Goal: Find specific page/section: Find specific page/section

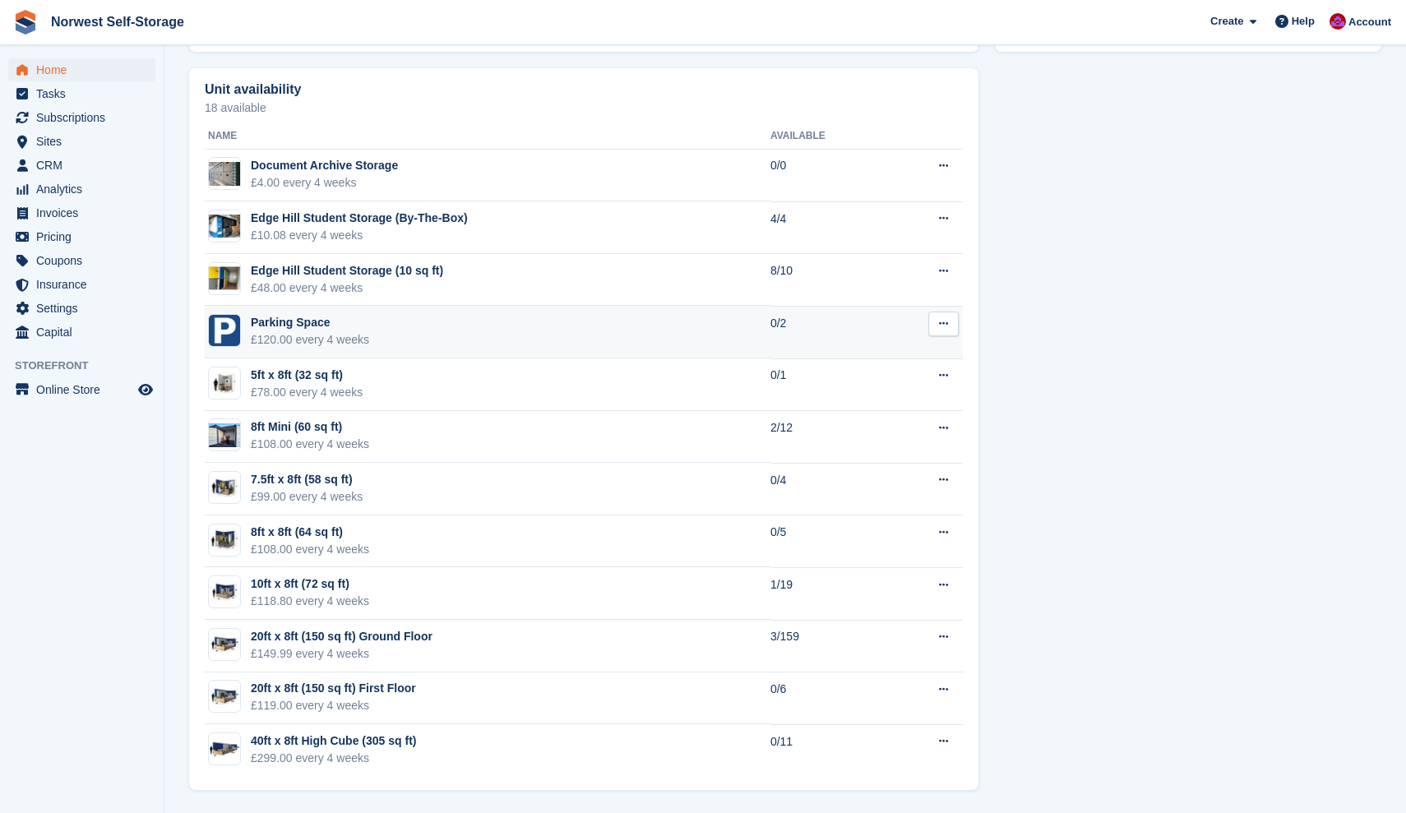
scroll to position [917, 0]
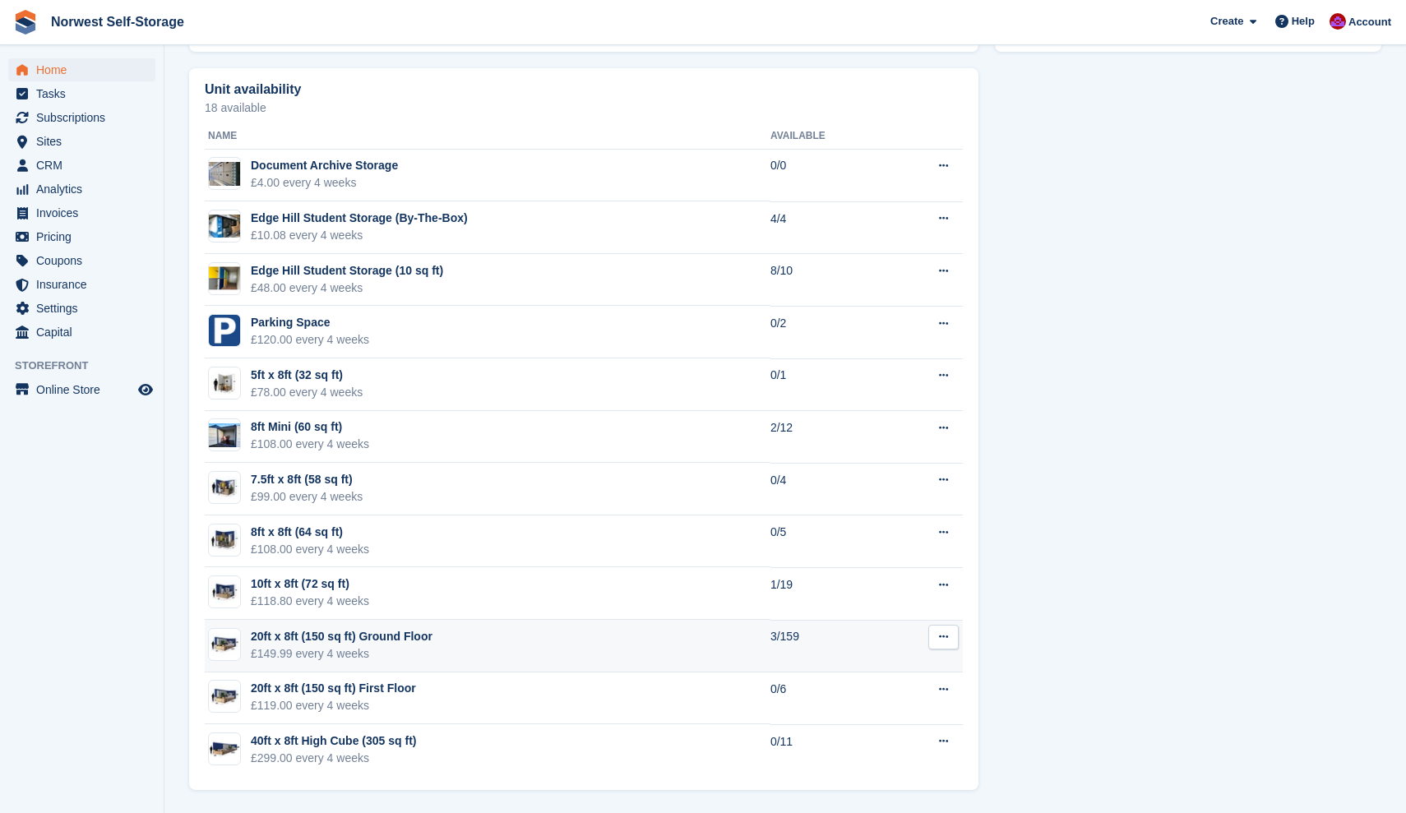
click at [313, 636] on div "20ft x 8ft (150 sq ft) Ground Floor" at bounding box center [342, 636] width 182 height 17
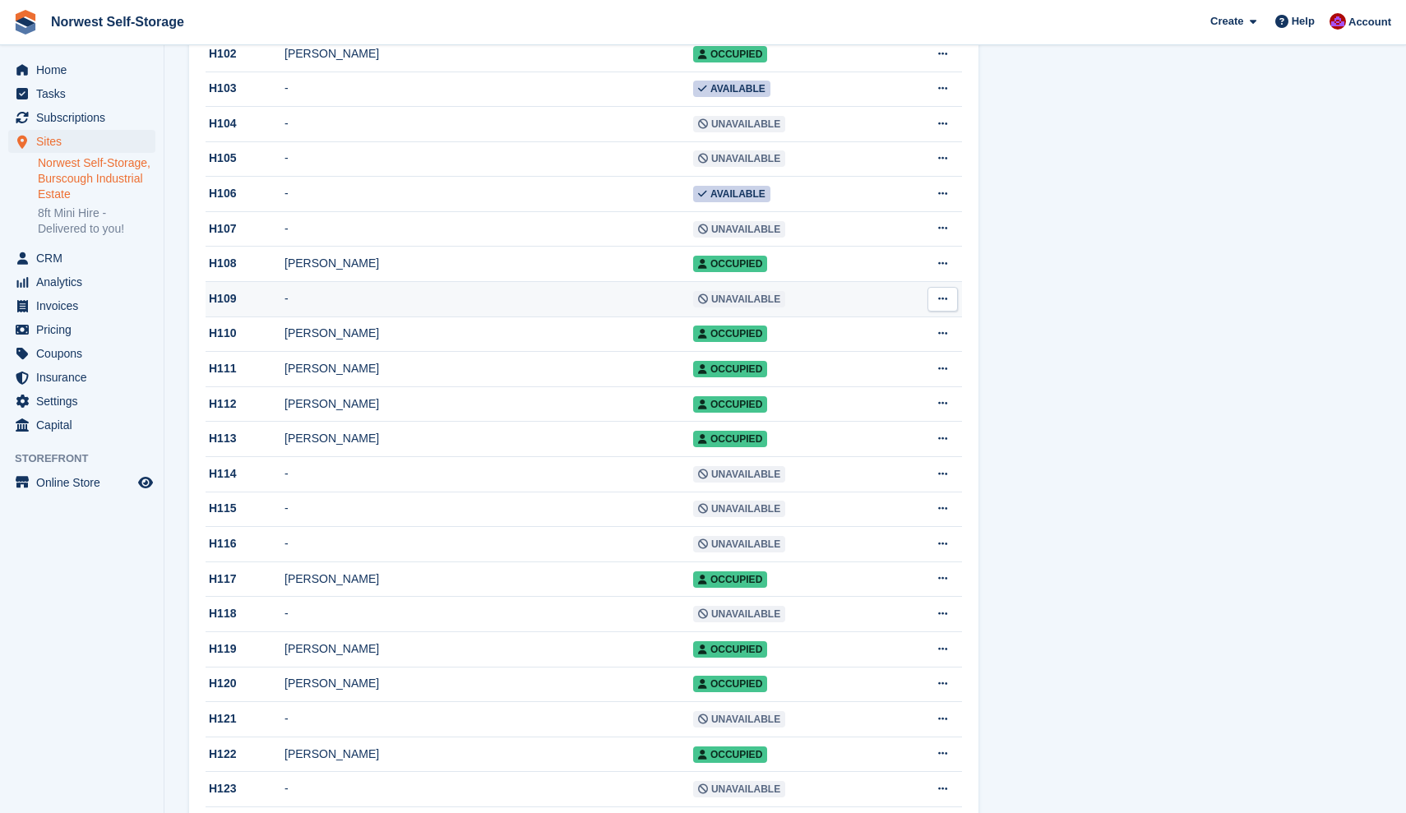
scroll to position [3544, 0]
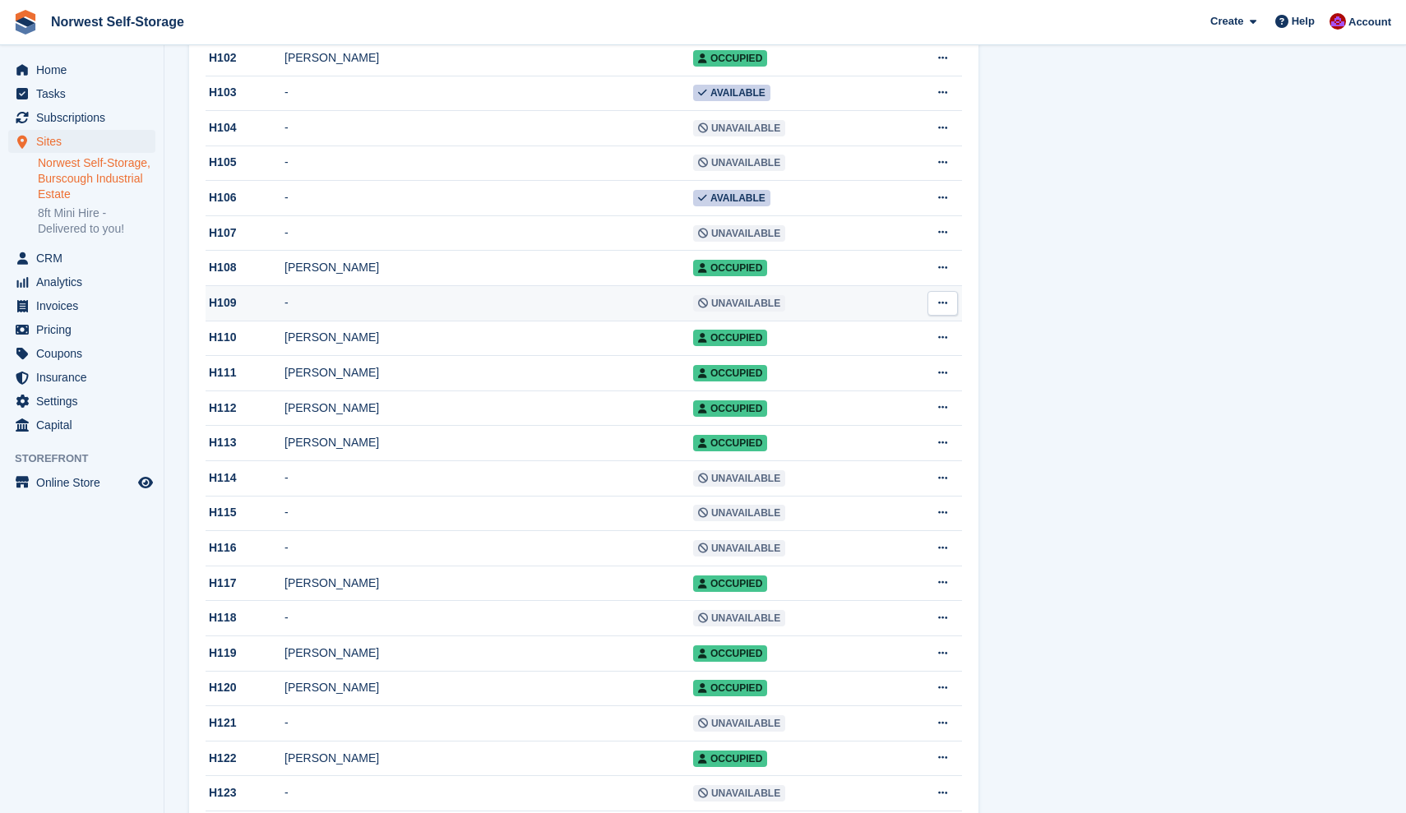
click at [224, 312] on div "H109" at bounding box center [245, 302] width 79 height 17
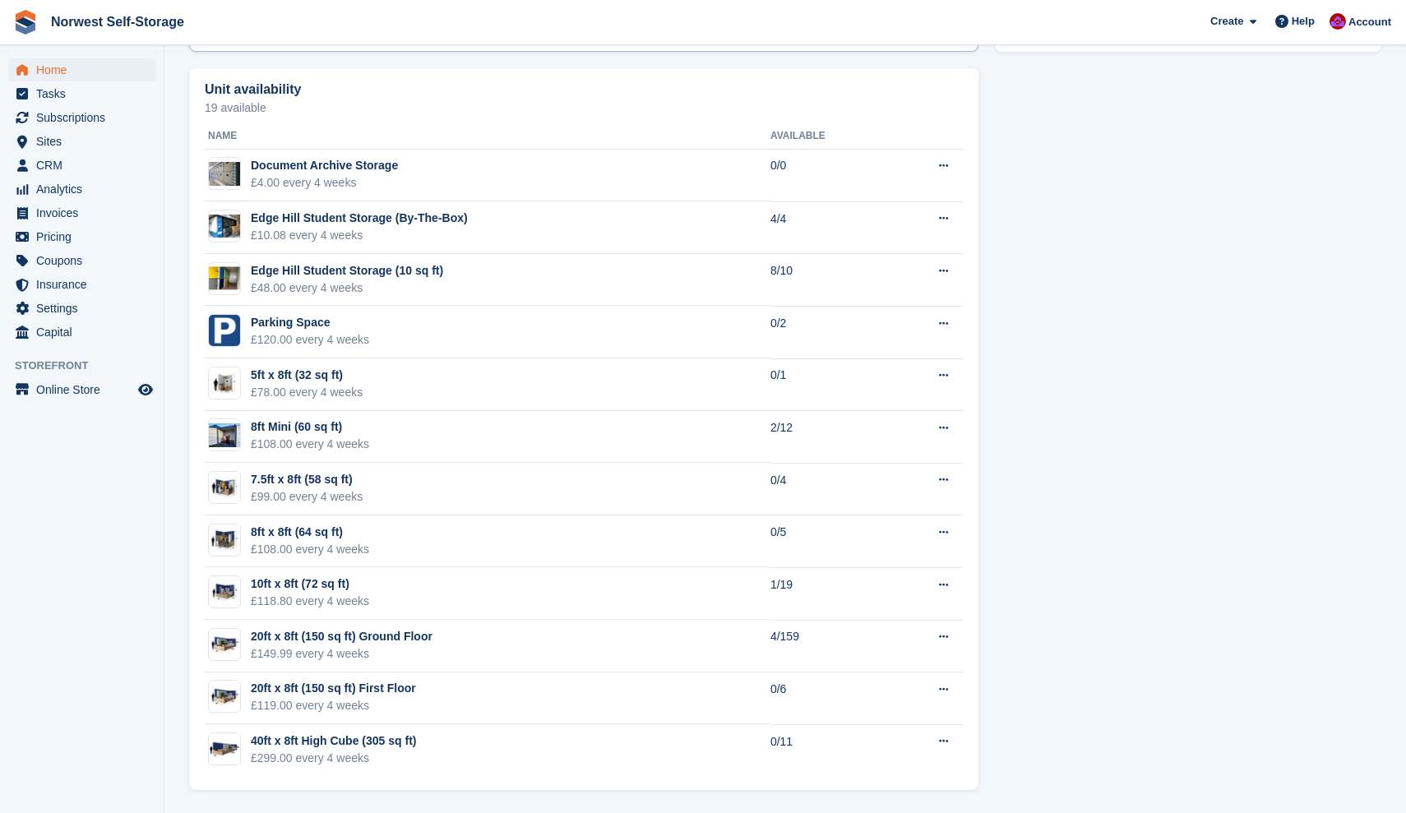
scroll to position [917, 0]
click at [398, 636] on div "20ft x 8ft (150 sq ft) Ground Floor" at bounding box center [342, 636] width 182 height 17
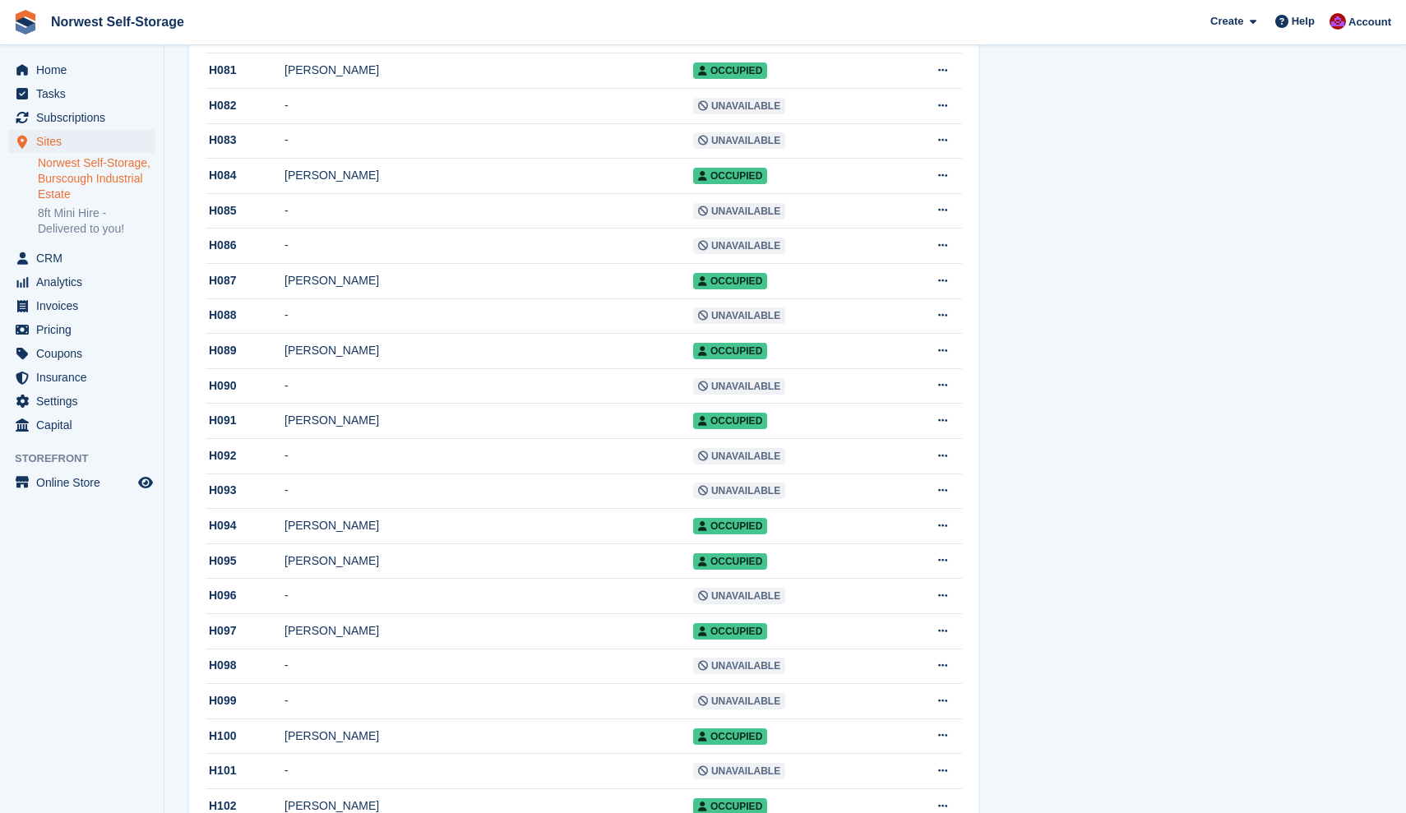
scroll to position [2826, 0]
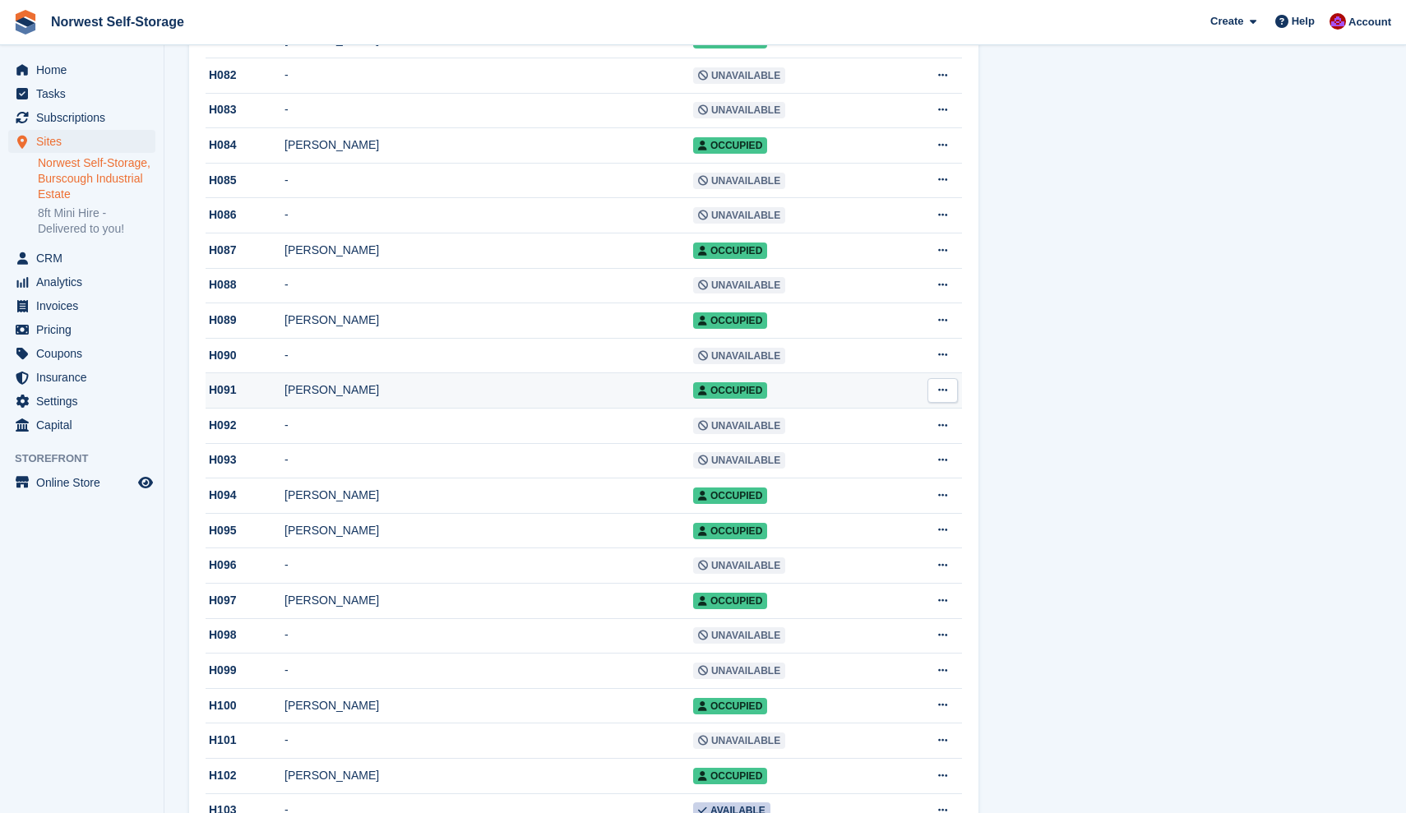
click at [222, 399] on div "H091" at bounding box center [245, 390] width 79 height 17
